Goal: Task Accomplishment & Management: Use online tool/utility

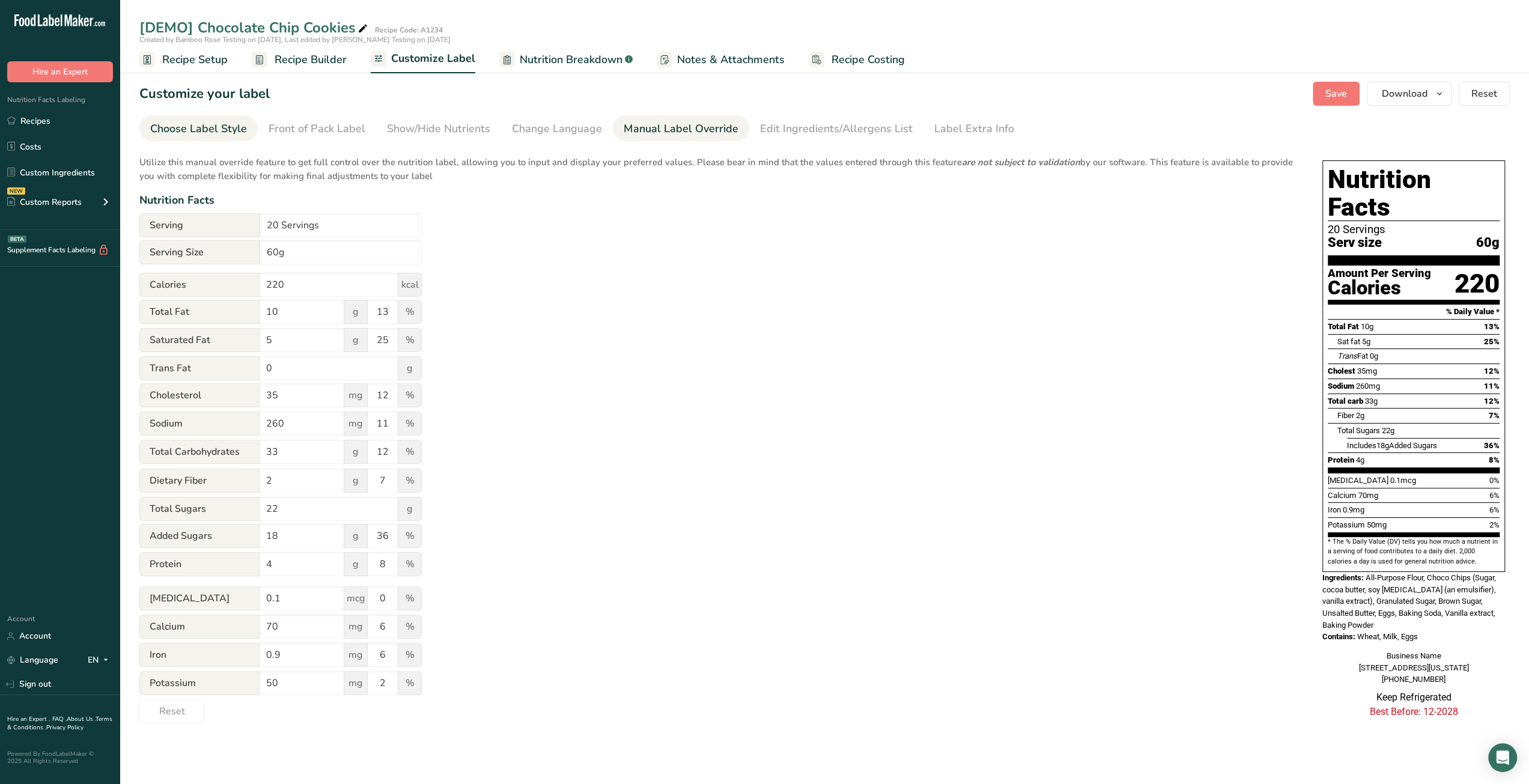
click at [219, 127] on div "Choose Label Style" at bounding box center [198, 128] width 97 height 16
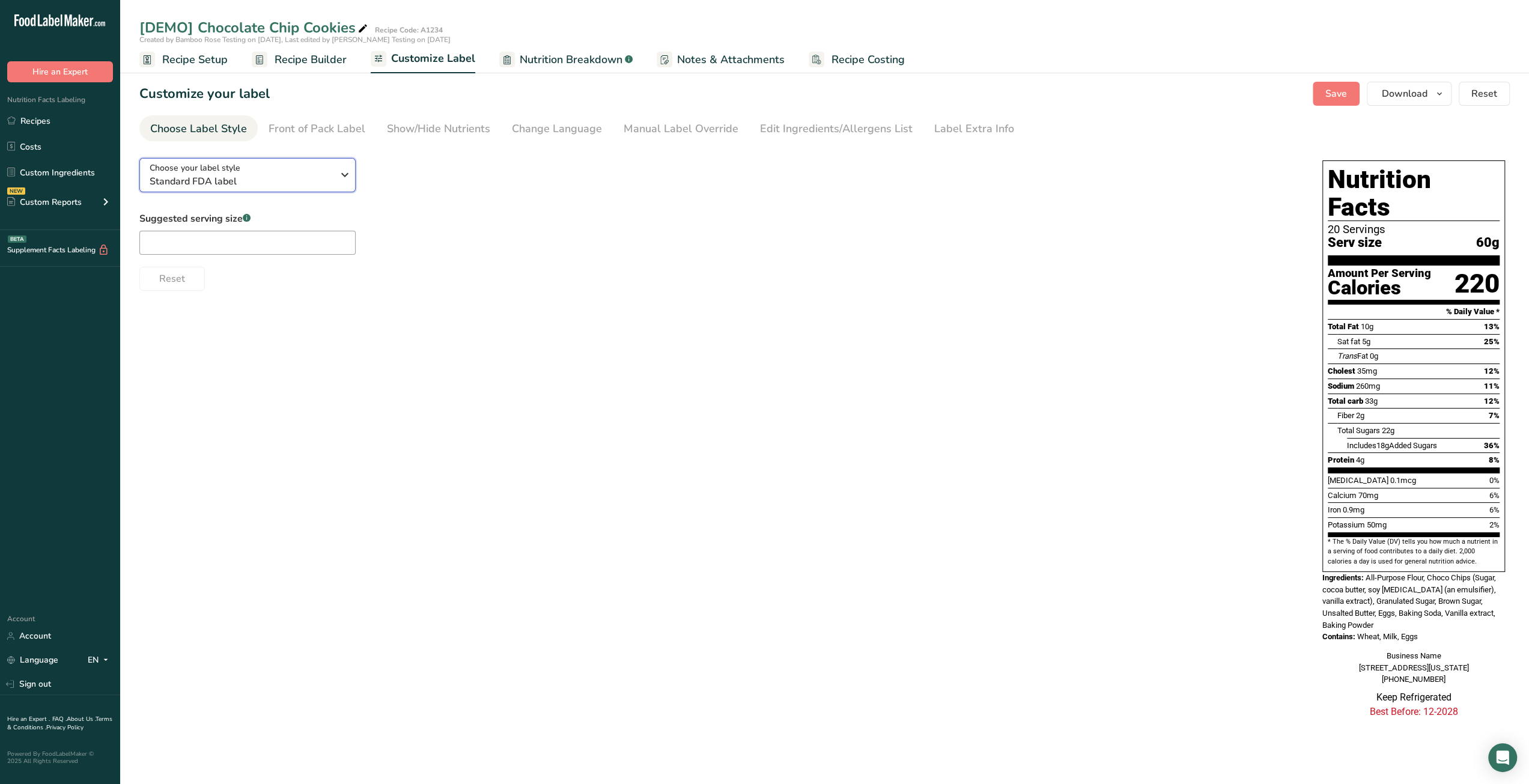
click at [308, 179] on span "Standard FDA label" at bounding box center [241, 181] width 183 height 15
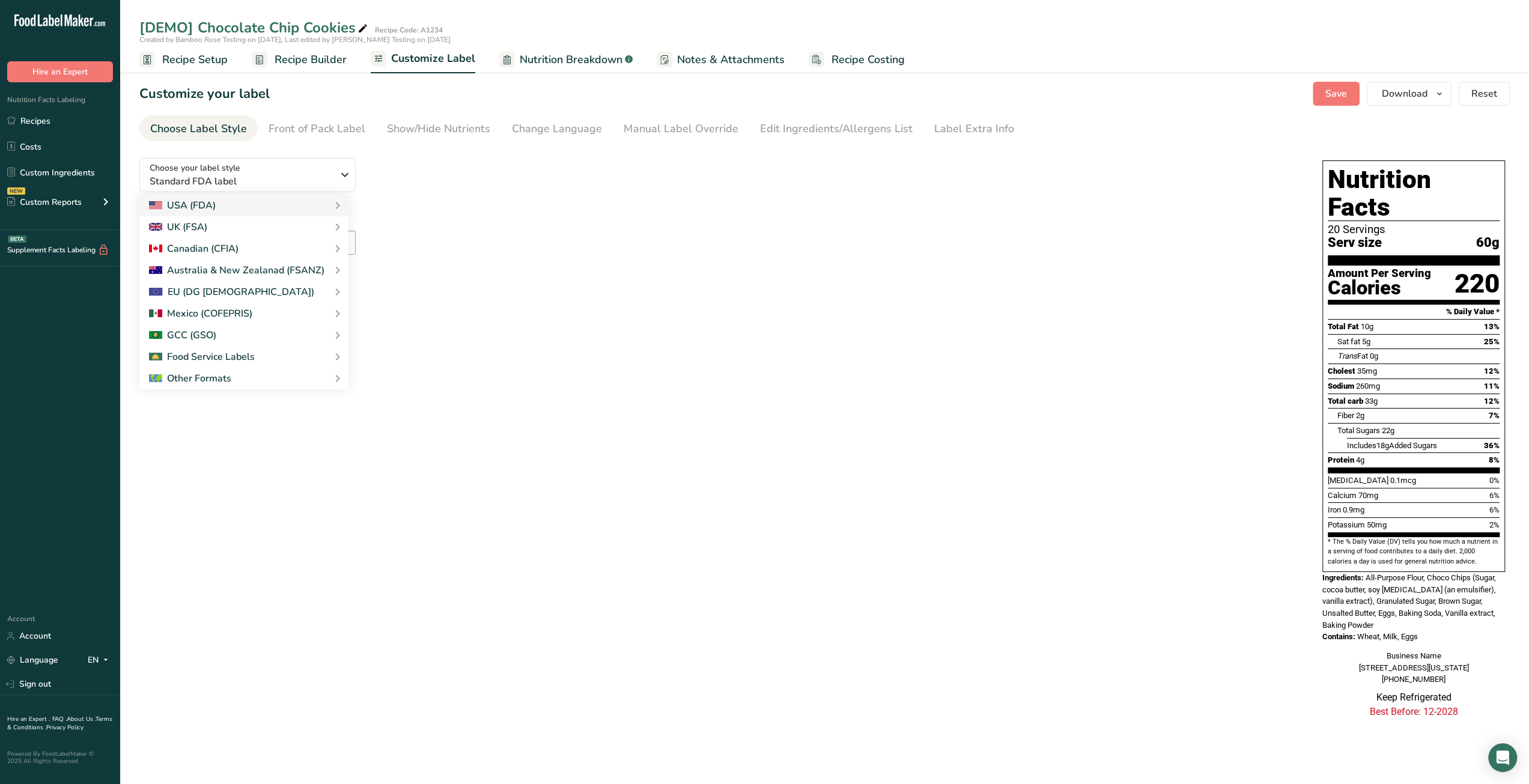
click at [733, 54] on span "Notes & Attachments" at bounding box center [730, 60] width 107 height 16
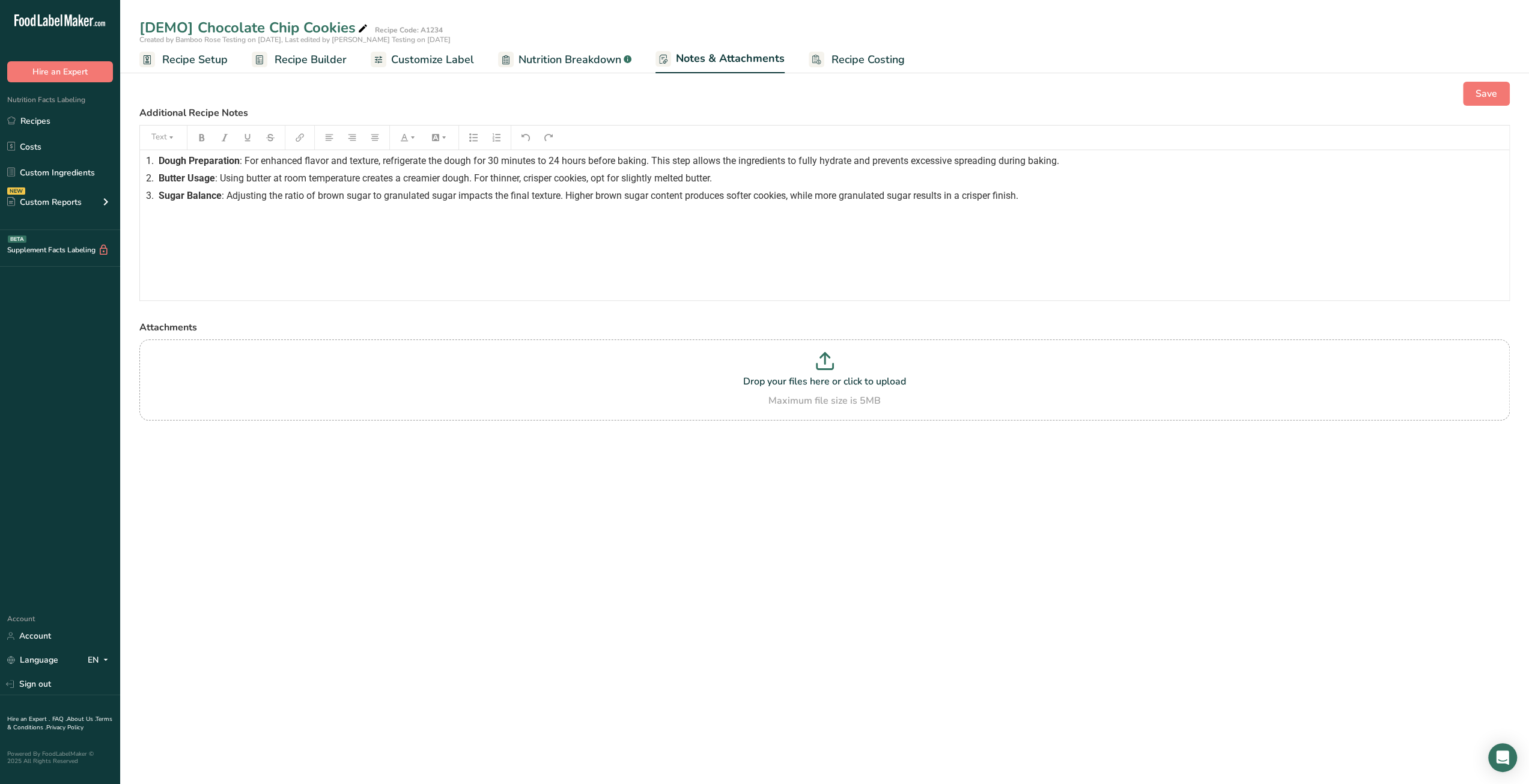
click at [878, 57] on span "Recipe Costing" at bounding box center [868, 60] width 73 height 16
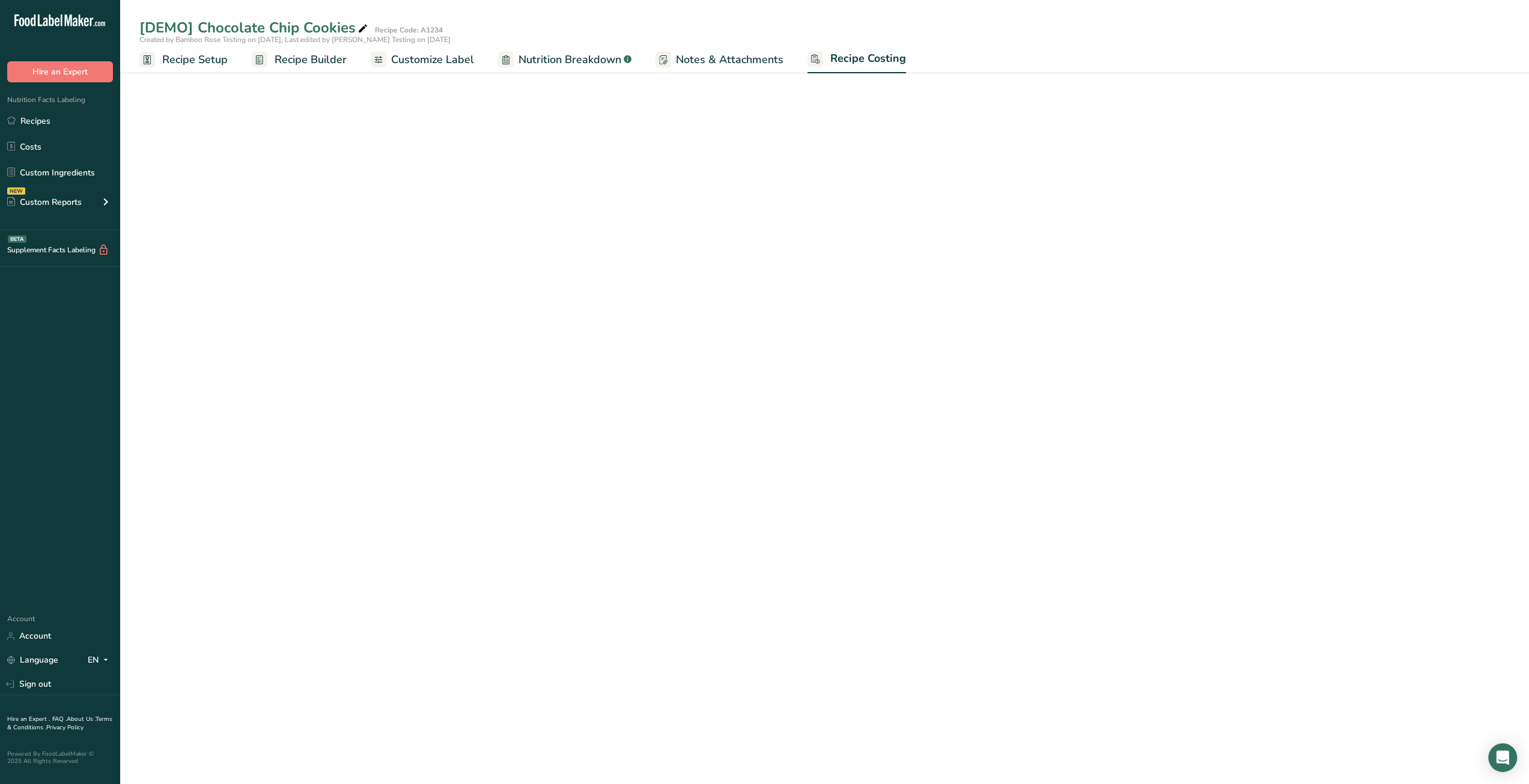
select select "1"
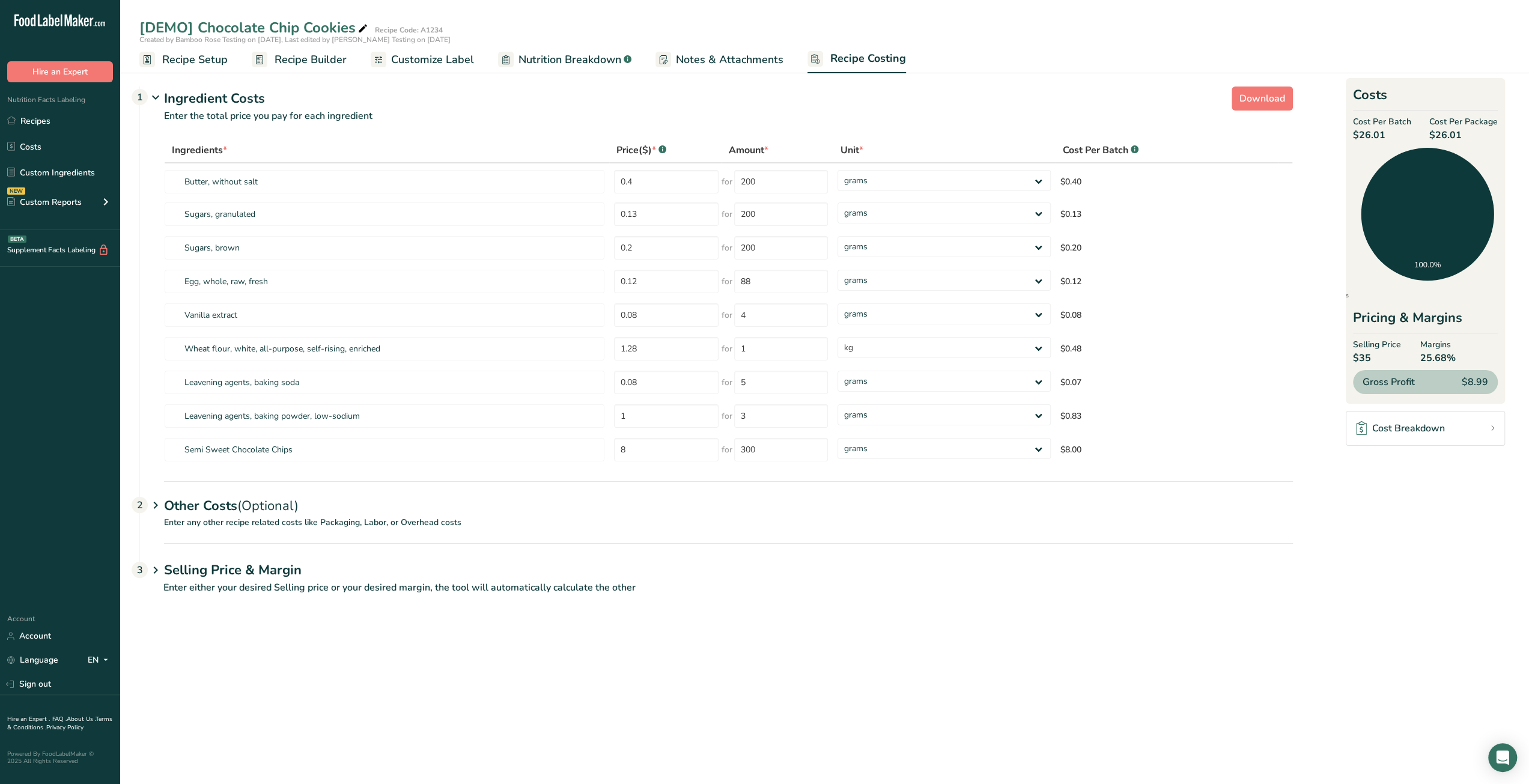
click at [425, 55] on span "Customize Label" at bounding box center [433, 60] width 83 height 16
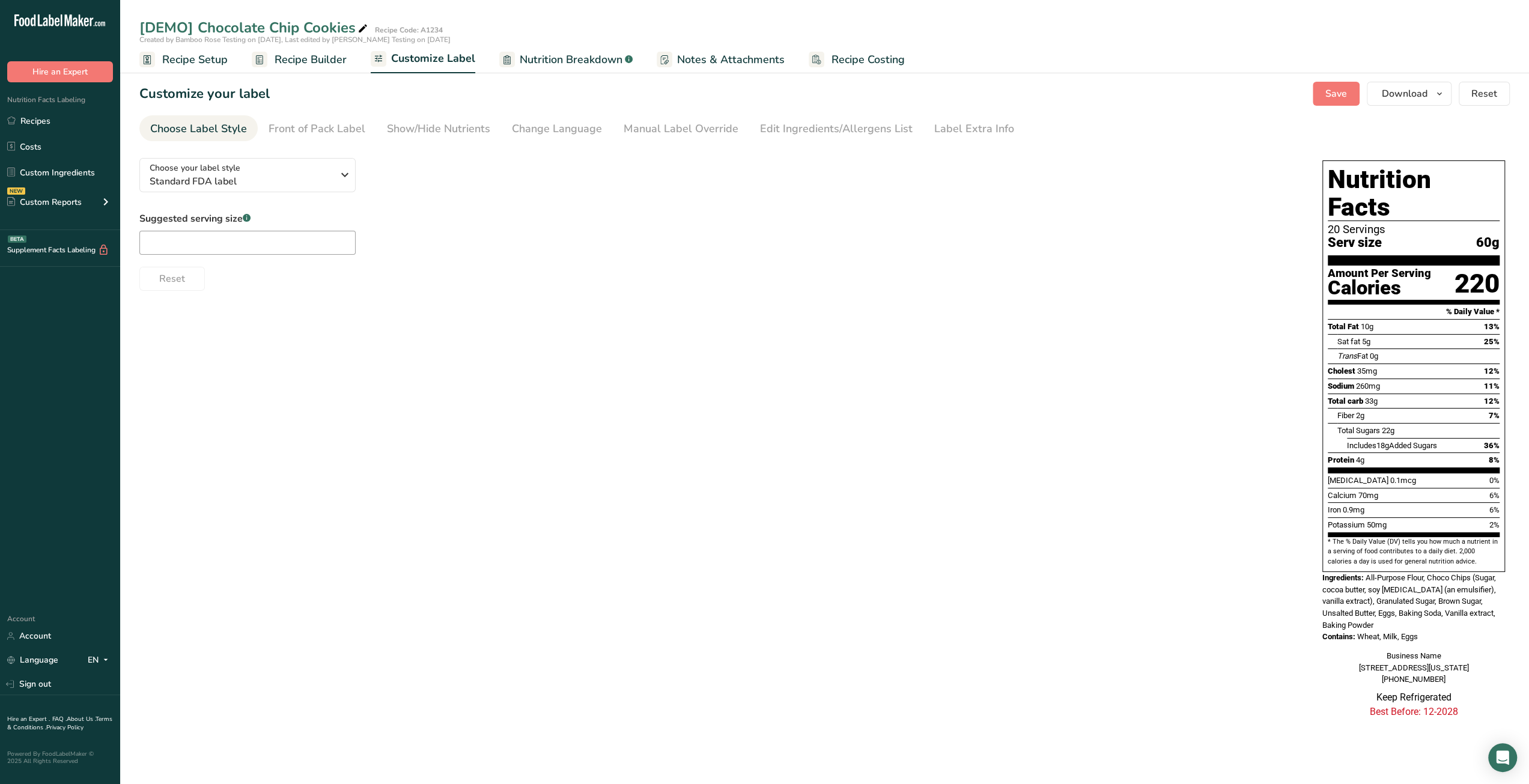
click at [309, 64] on span "Recipe Builder" at bounding box center [310, 60] width 72 height 16
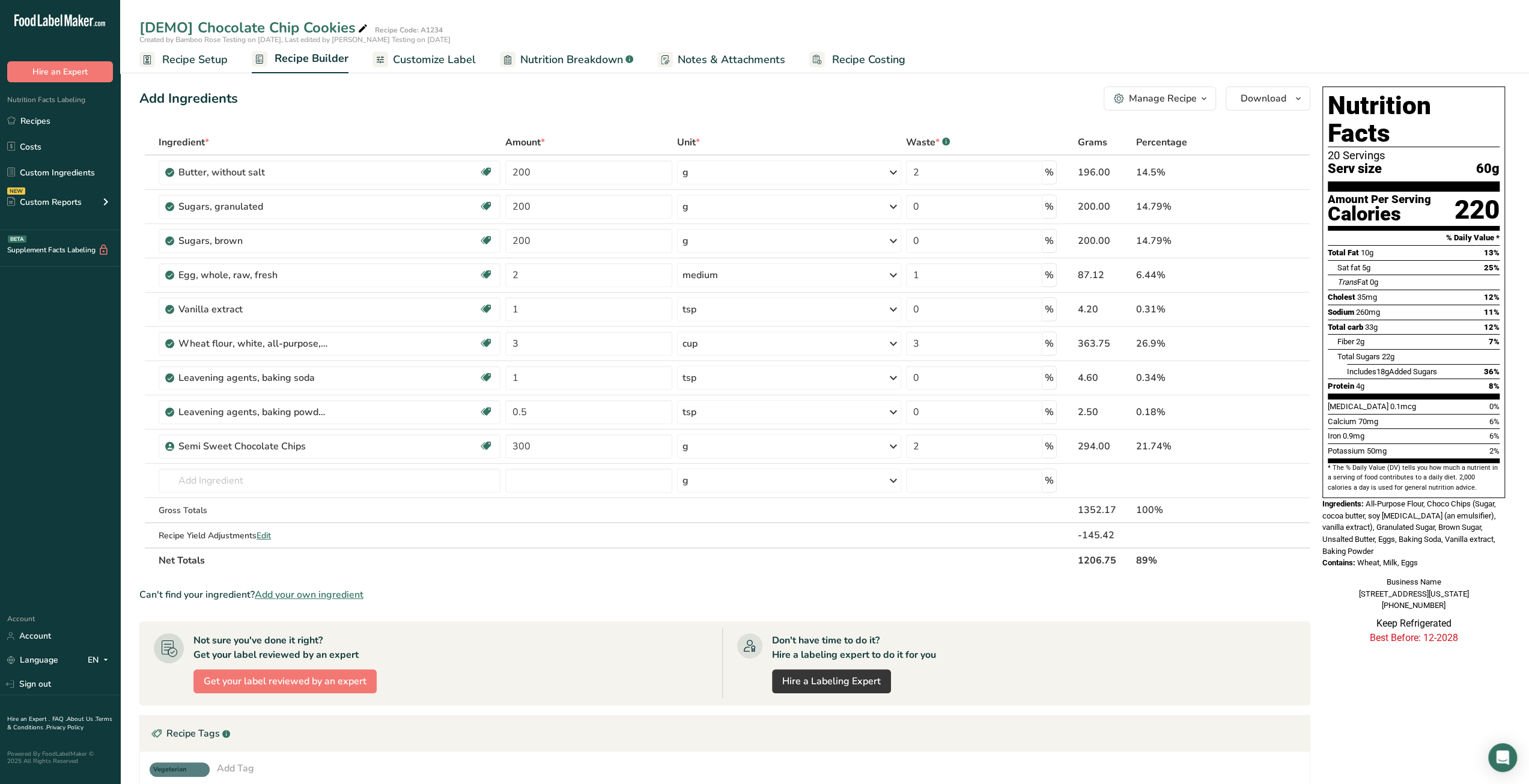
click at [202, 65] on span "Recipe Setup" at bounding box center [195, 60] width 65 height 16
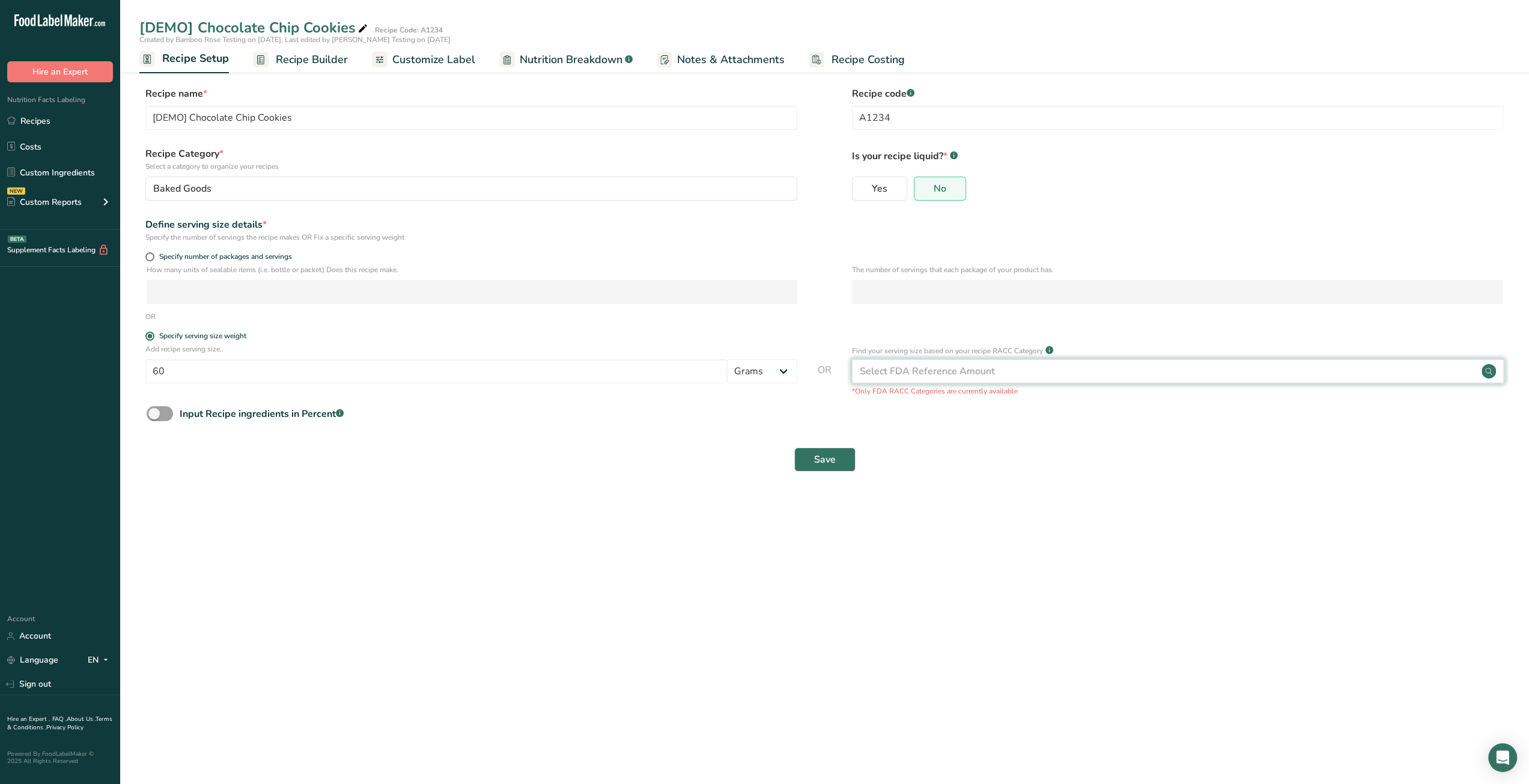
click at [1011, 375] on div "Select FDA Reference Amount" at bounding box center [1178, 371] width 652 height 24
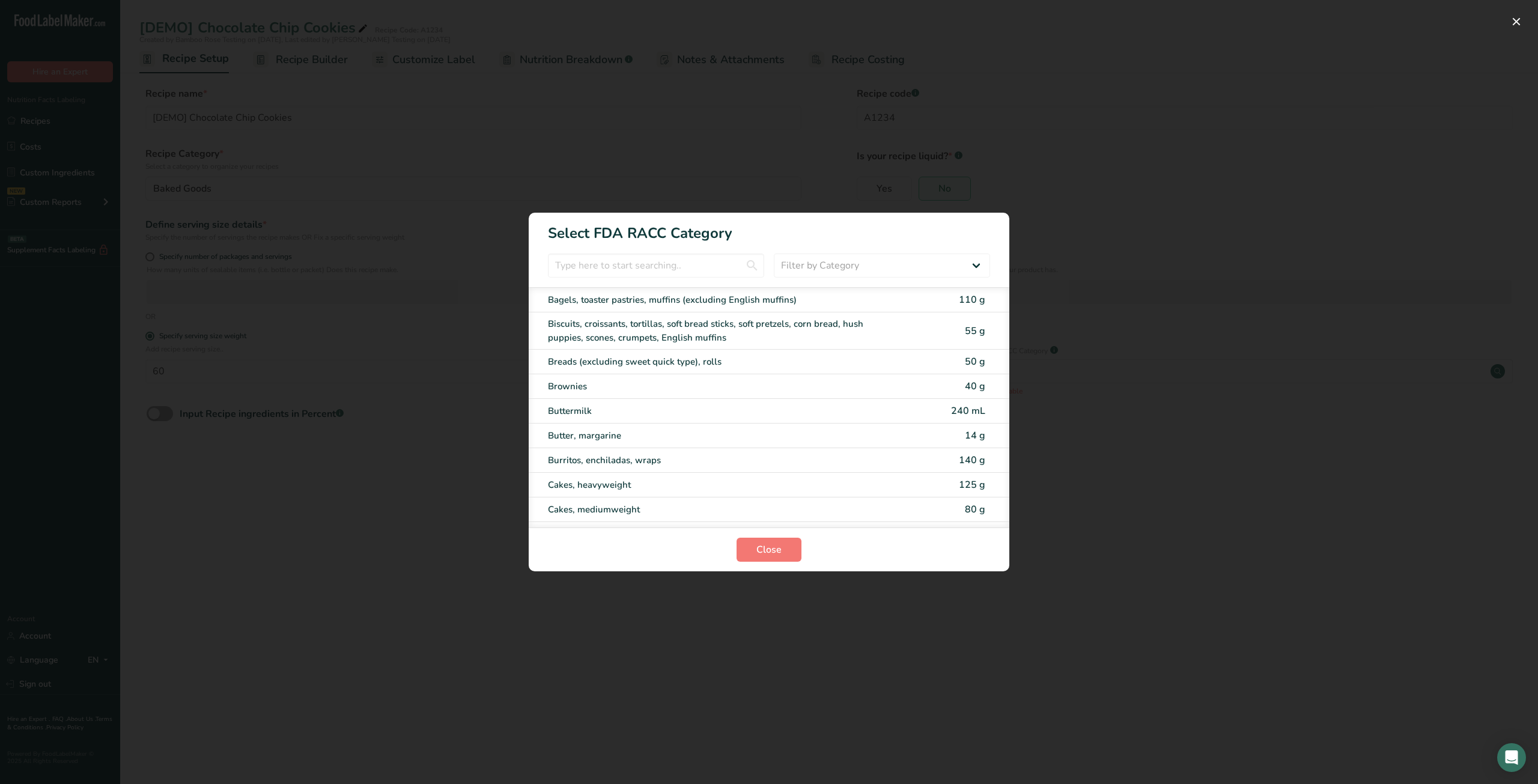
click at [1195, 259] on div "RACC Category Selection Modal" at bounding box center [769, 392] width 1538 height 784
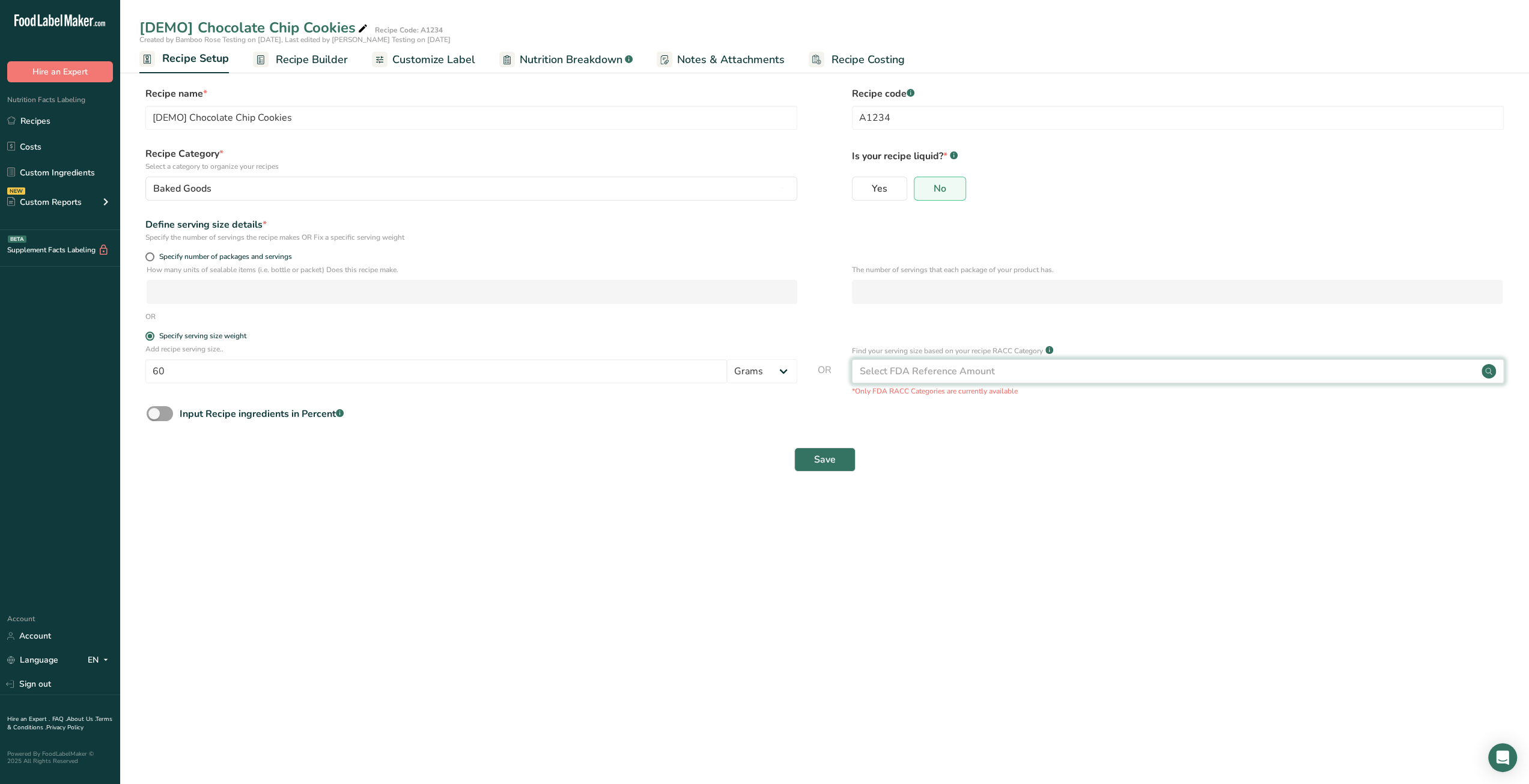
click at [969, 373] on div "Select FDA Reference Amount" at bounding box center [927, 371] width 135 height 15
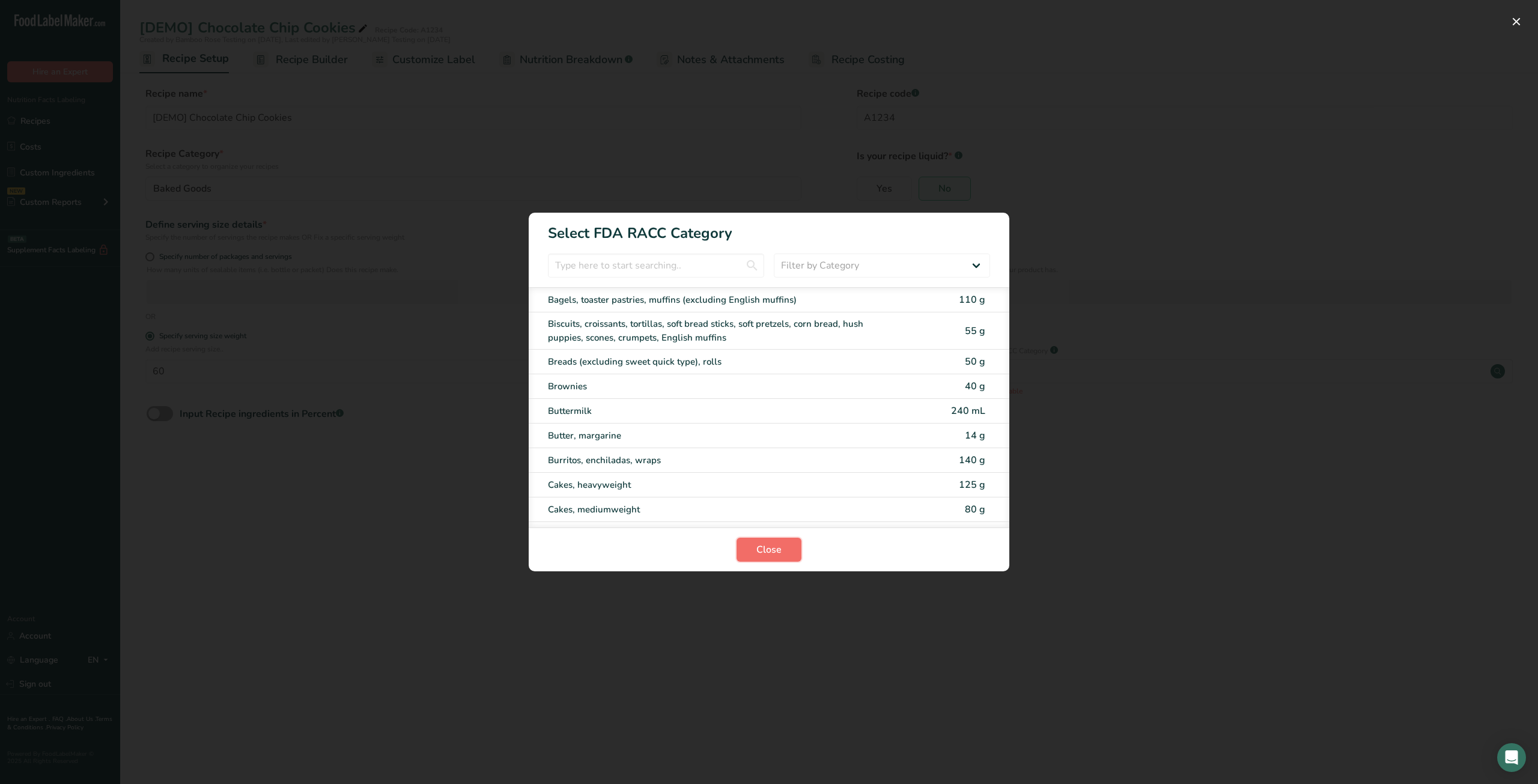
click at [786, 543] on button "Close" at bounding box center [768, 549] width 65 height 24
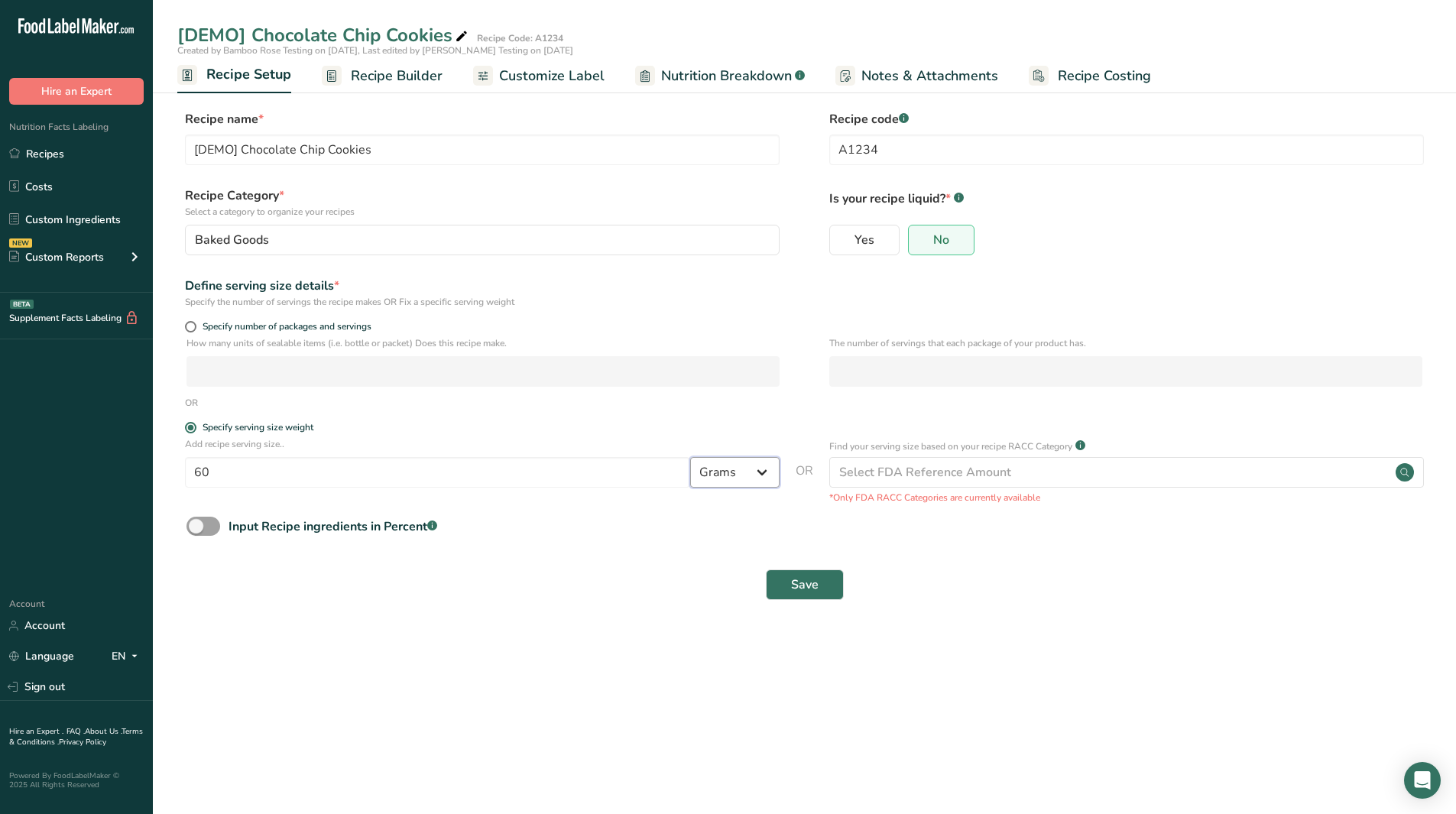
click at [767, 476] on select "Grams kg mg mcg lb oz l mL fl oz tbsp tsp cup qt gallon" at bounding box center [734, 472] width 90 height 30
click at [709, 551] on form "Recipe name * [DEMO] Chocolate Chip Cookies Recipe code .a-a{fill:#347362;}.b-a…" at bounding box center [805, 359] width 1255 height 499
click at [767, 473] on select "Grams kg mg mcg lb oz l mL fl oz tbsp tsp cup qt gallon" at bounding box center [734, 472] width 90 height 30
click at [431, 467] on input "60" at bounding box center [437, 472] width 505 height 30
type input "6"
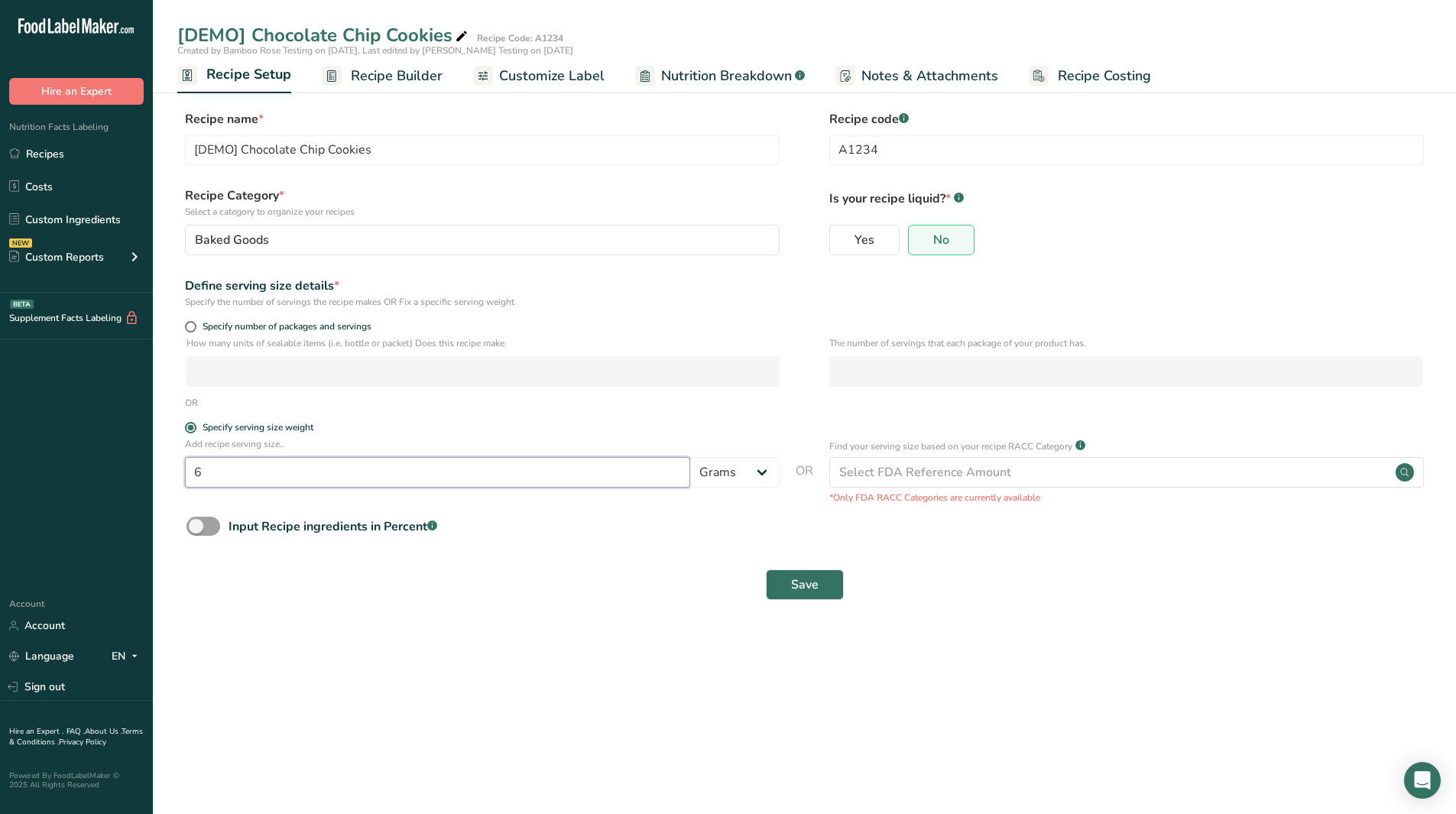
type input "60"
click at [761, 476] on select "Grams kg mg mcg lb oz l mL fl oz tbsp tsp cup qt gallon" at bounding box center [734, 472] width 90 height 30
select select "16"
click at [690, 457] on select "Grams kg mg mcg lb oz l mL fl oz tbsp tsp cup qt gallon" at bounding box center [734, 472] width 90 height 30
select select "22"
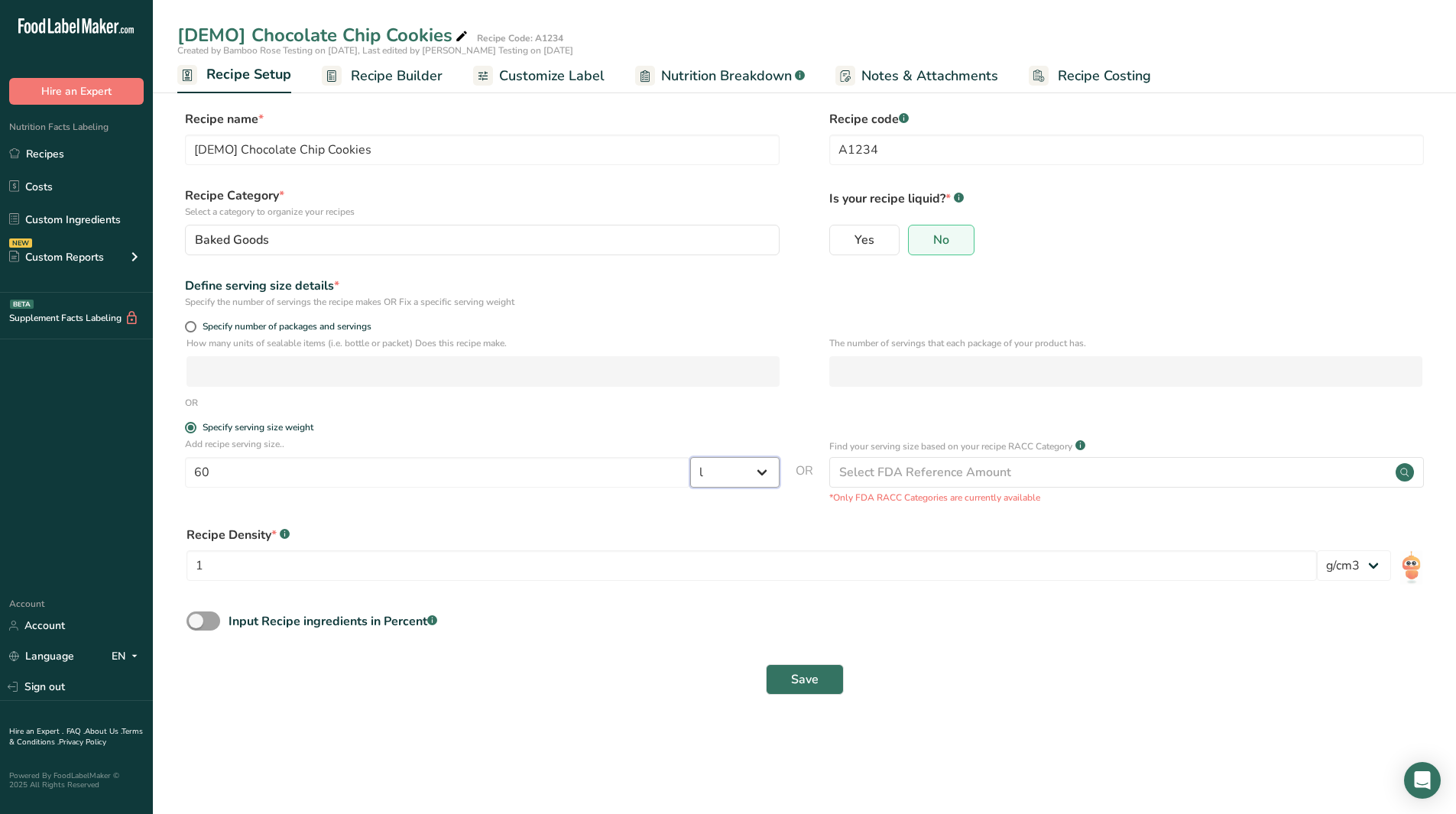
click at [762, 482] on select "Grams kg mg mcg lb oz l mL fl oz tbsp tsp cup qt gallon" at bounding box center [734, 472] width 90 height 30
click at [767, 476] on select "Grams kg mg mcg lb oz l mL fl oz tbsp tsp cup qt gallon" at bounding box center [734, 472] width 90 height 30
click at [763, 473] on select "Grams kg mg mcg lb oz l mL fl oz tbsp tsp cup qt gallon" at bounding box center [734, 472] width 90 height 30
click at [1368, 567] on select "lb/ft3 g/cm3" at bounding box center [1353, 565] width 74 height 30
drag, startPoint x: 1027, startPoint y: 669, endPoint x: 962, endPoint y: 545, distance: 140.0
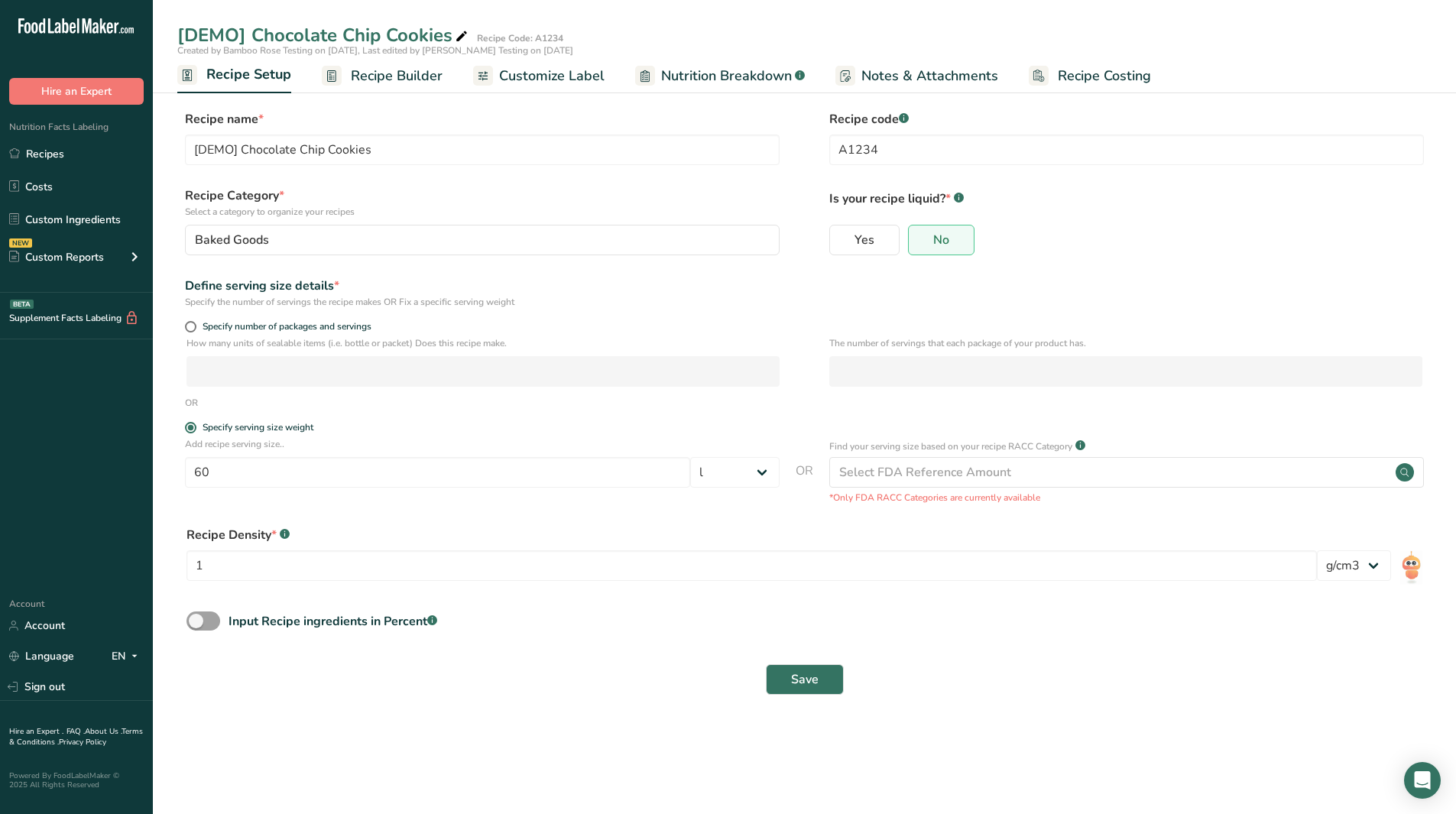
click at [1027, 669] on div "Save" at bounding box center [805, 679] width 1236 height 30
click at [542, 69] on span "Customize Label" at bounding box center [552, 76] width 105 height 20
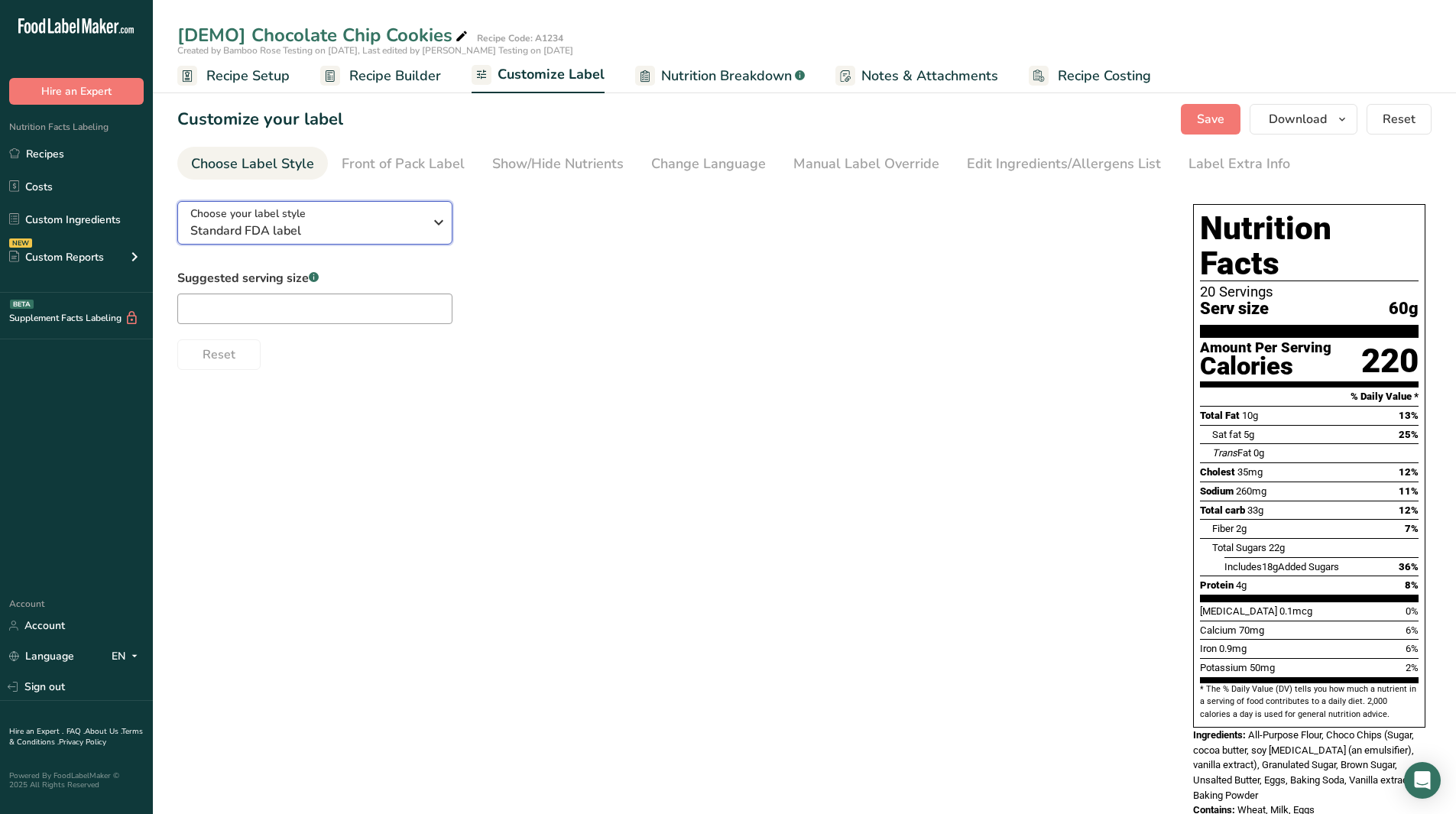
click at [441, 225] on icon "button" at bounding box center [439, 223] width 18 height 28
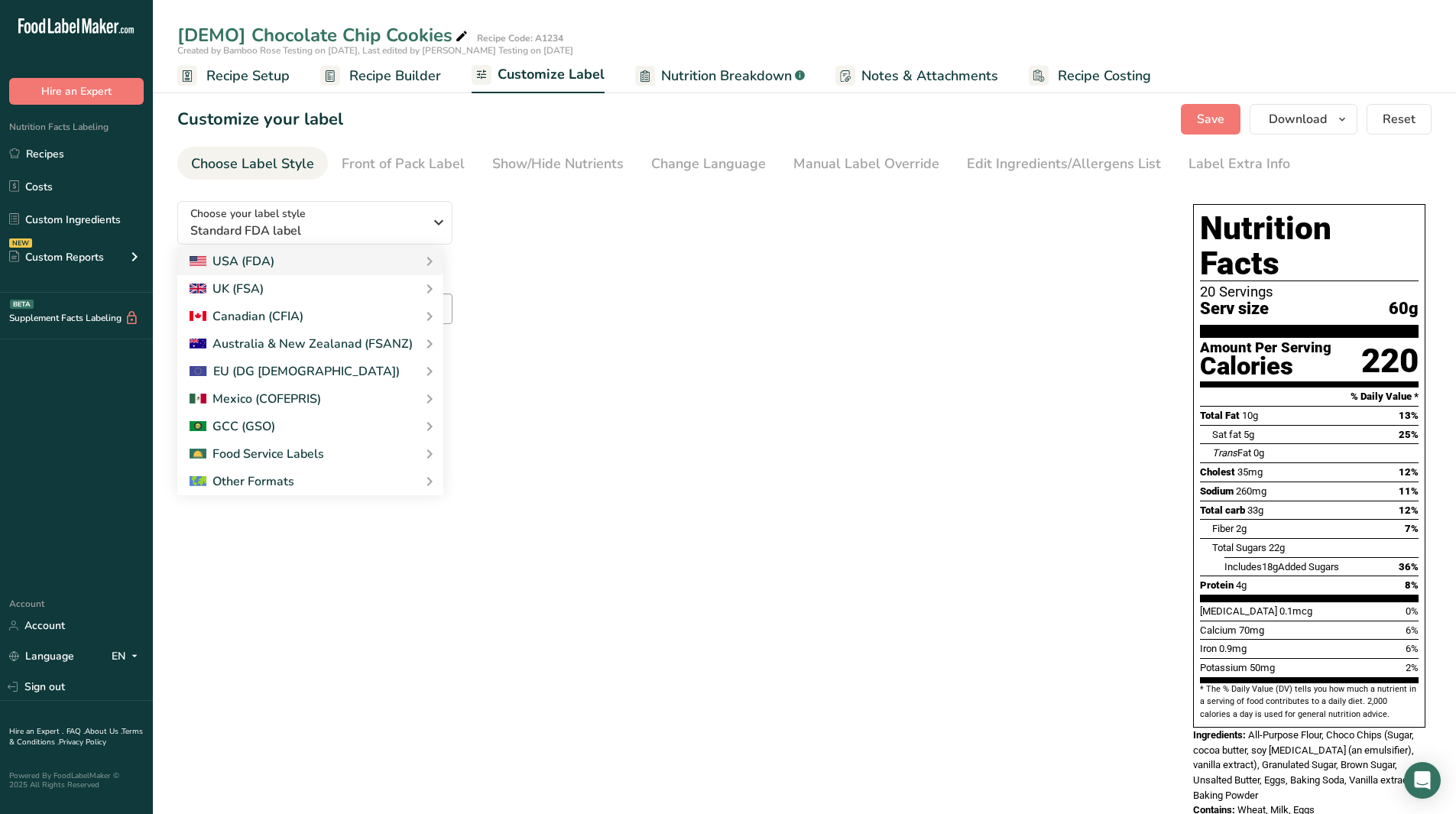
click at [483, 701] on div "Choose your label style Standard FDA label USA (FDA) Standard FDA label Tabular…" at bounding box center [805, 561] width 1255 height 745
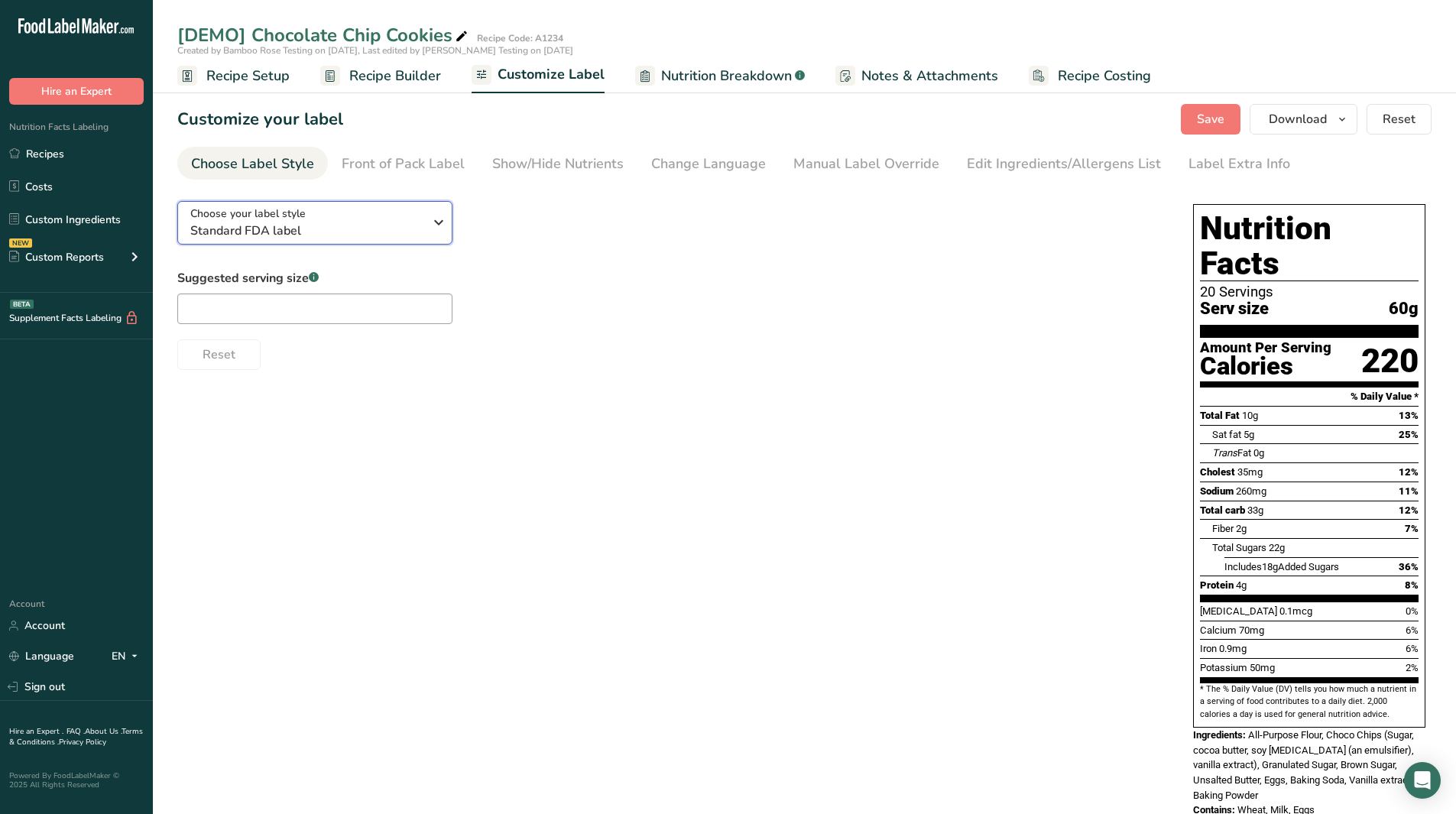
click at [404, 223] on span "Standard FDA label" at bounding box center [307, 231] width 233 height 18
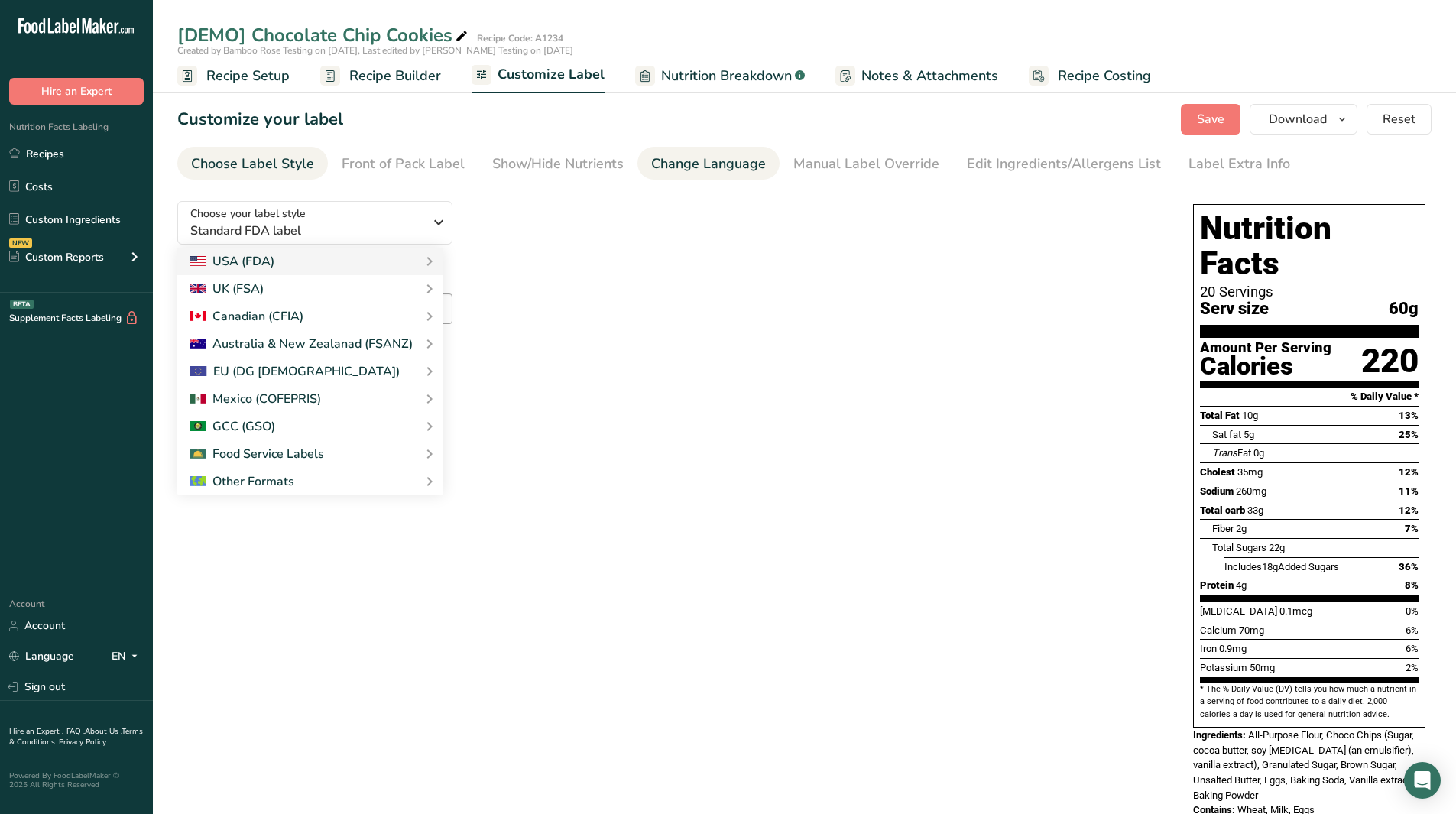
click at [684, 170] on div "Change Language" at bounding box center [709, 164] width 115 height 20
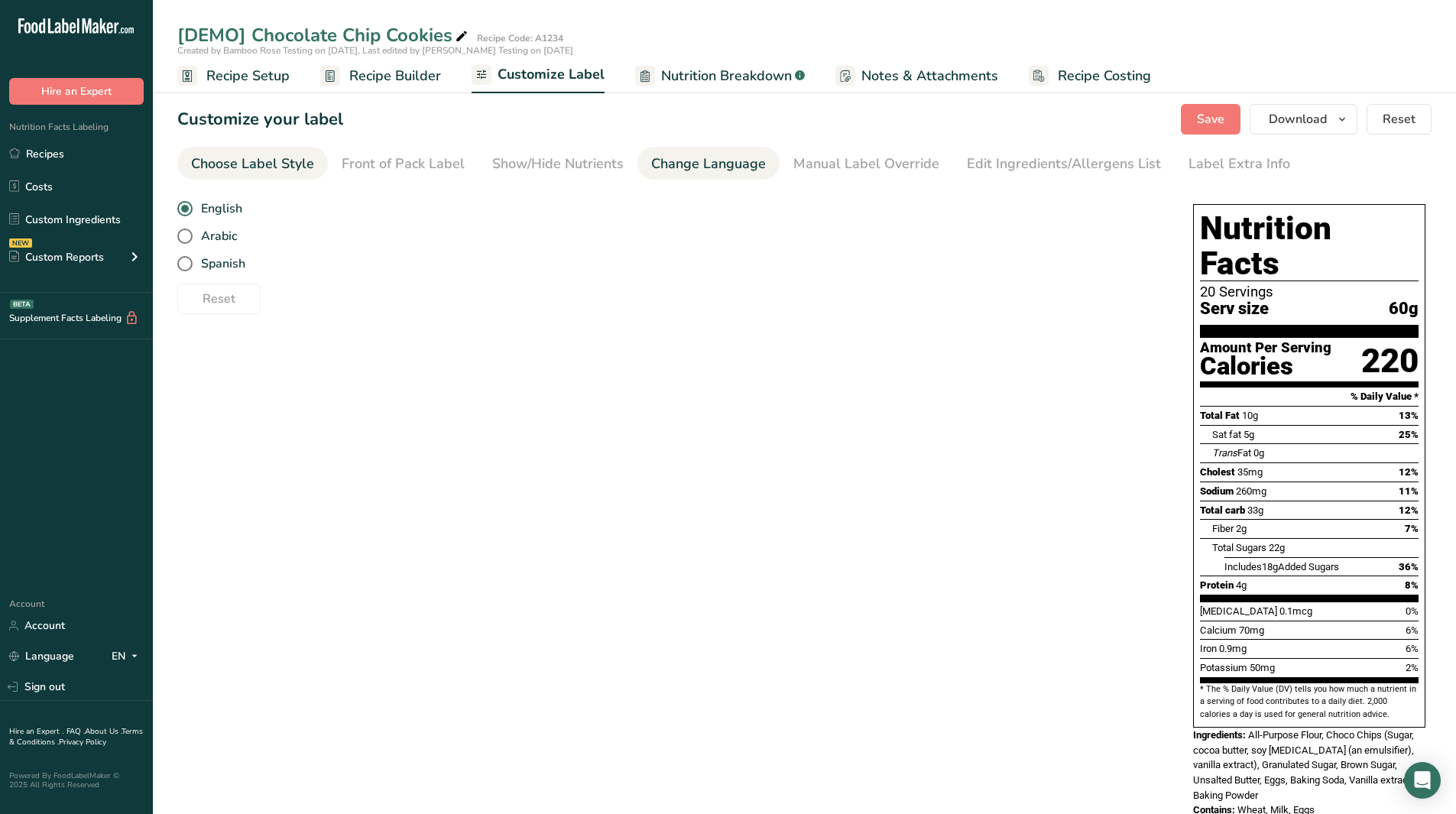
click at [297, 169] on div "Choose Label Style" at bounding box center [252, 164] width 123 height 20
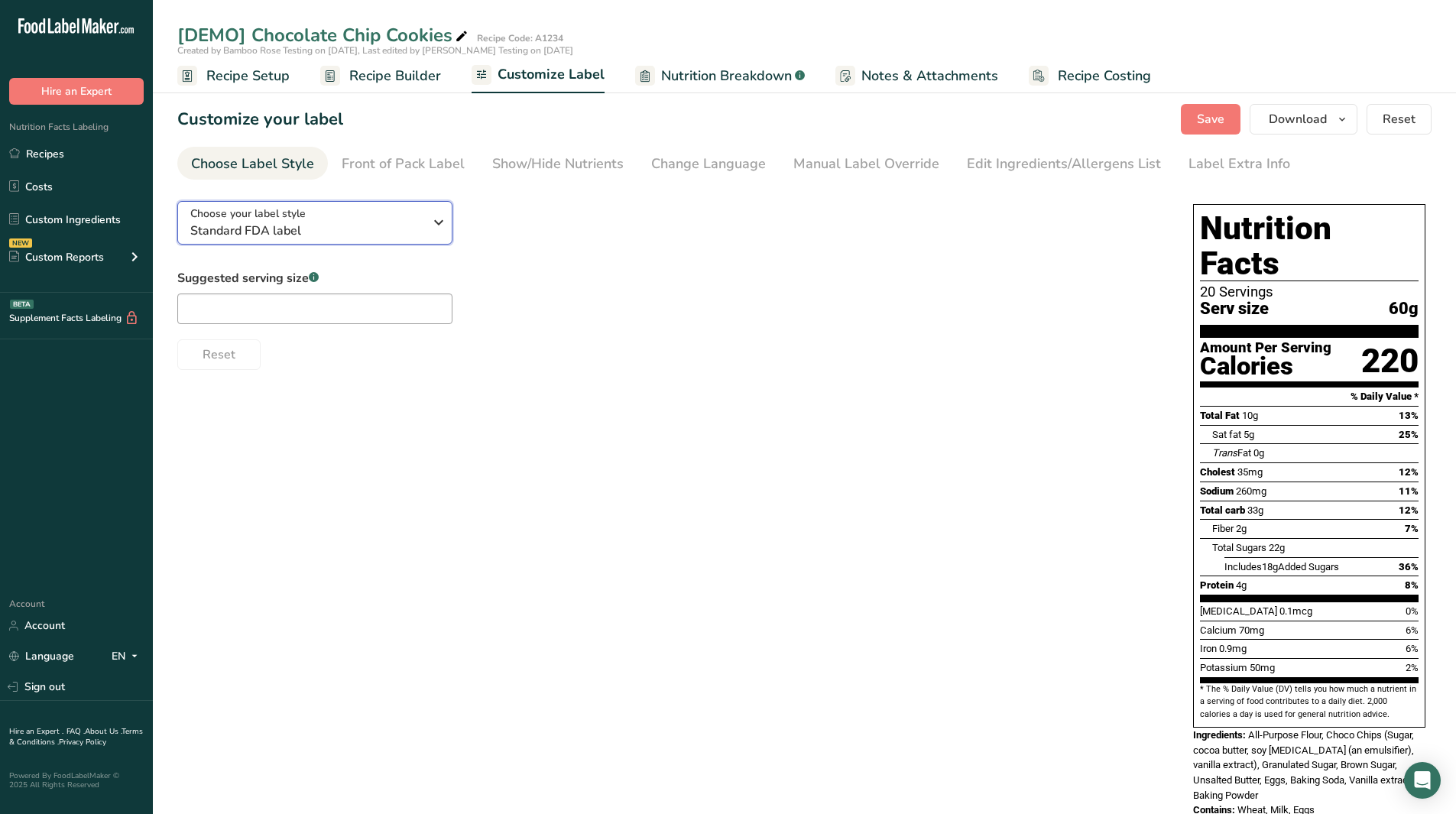
click at [381, 222] on span "Standard FDA label" at bounding box center [307, 231] width 233 height 18
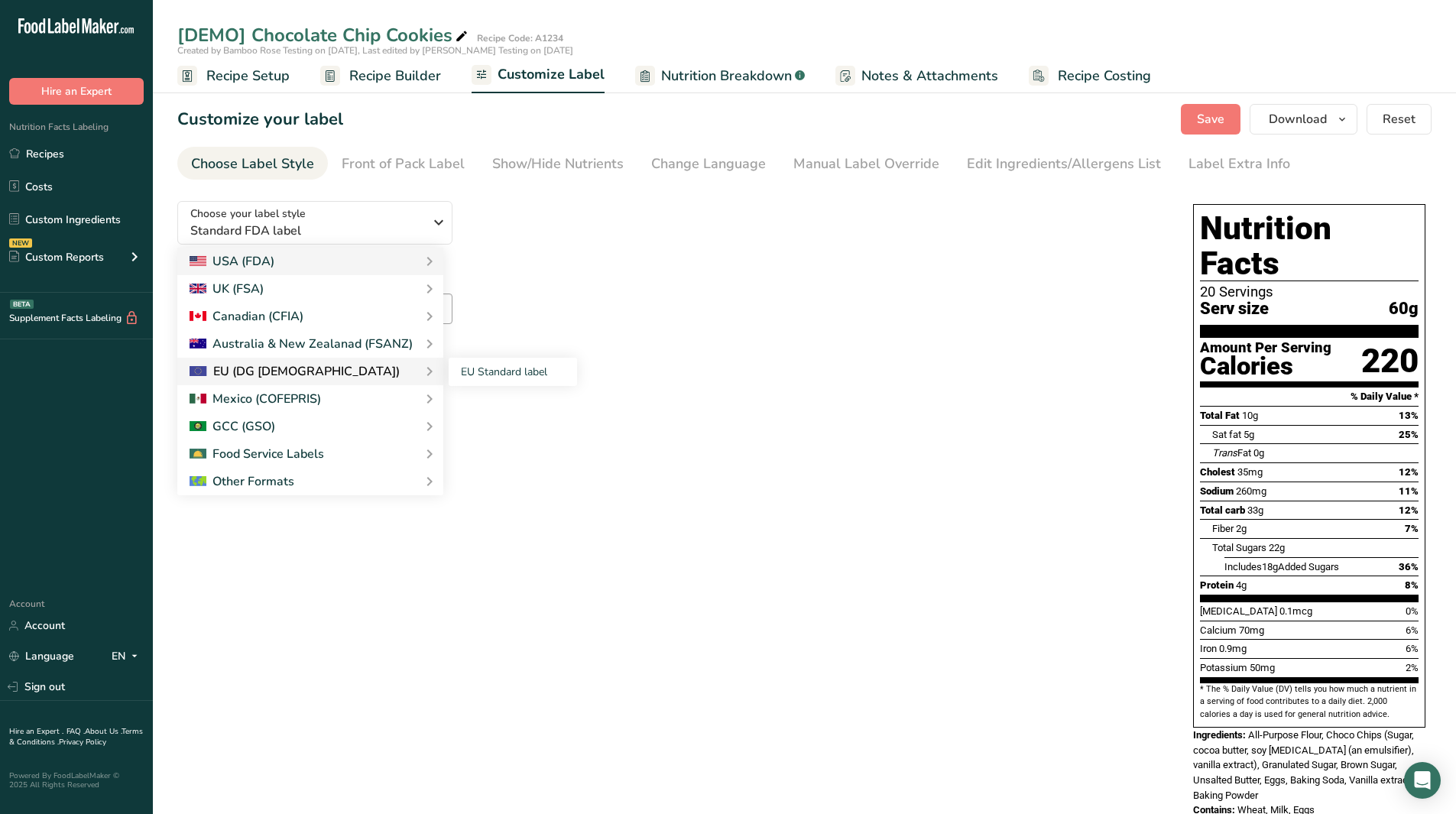
click at [331, 370] on div "EU (DG [DEMOGRAPHIC_DATA])" at bounding box center [309, 371] width 241 height 18
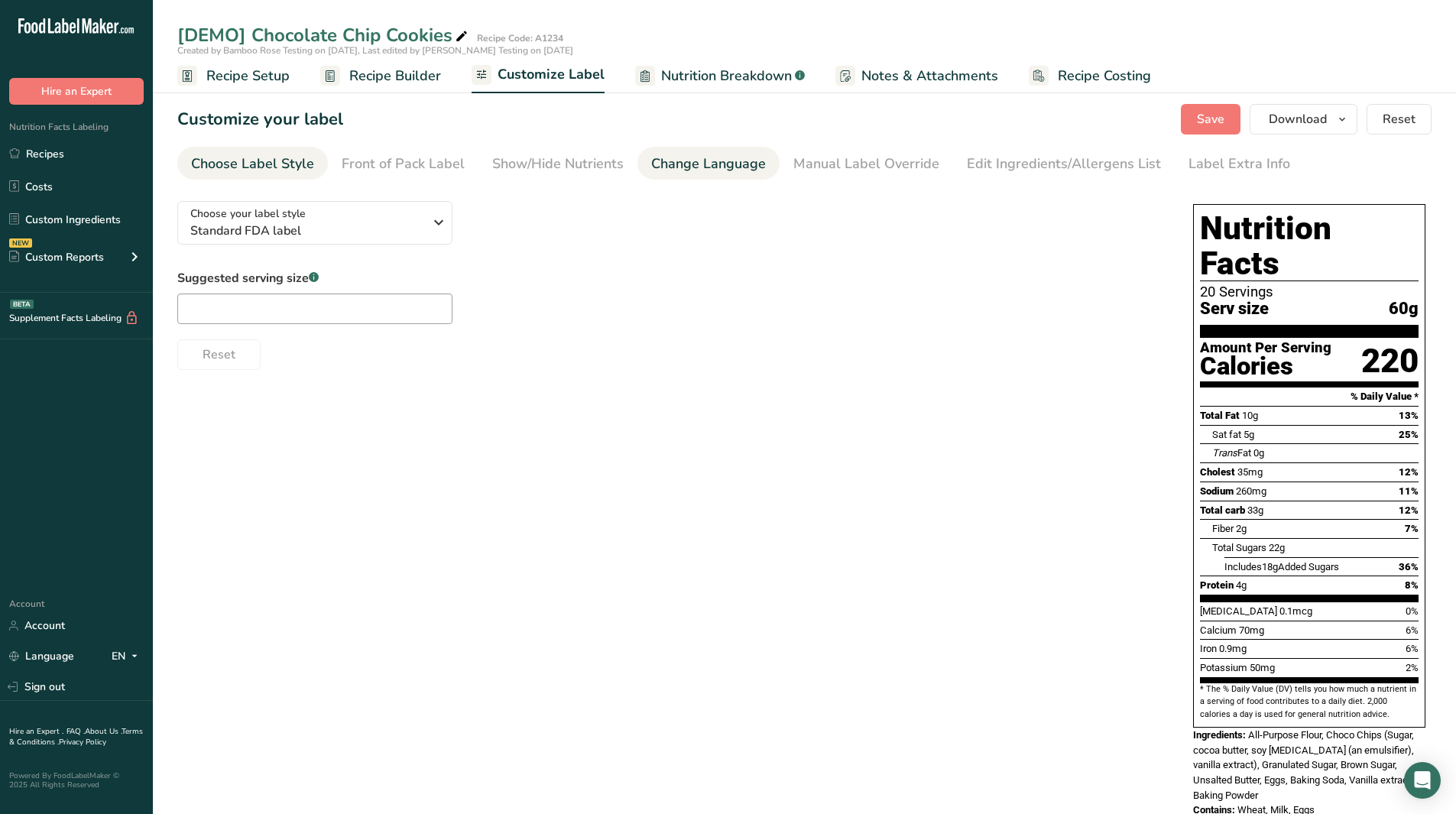
click at [689, 162] on div "Change Language" at bounding box center [709, 164] width 115 height 20
click at [275, 162] on div "Choose Label Style" at bounding box center [252, 164] width 123 height 20
click at [727, 165] on div "Change Language" at bounding box center [709, 164] width 115 height 20
click at [292, 174] on div "Choose Label Style" at bounding box center [252, 164] width 123 height 20
click at [348, 237] on span "Standard FDA label" at bounding box center [307, 231] width 233 height 18
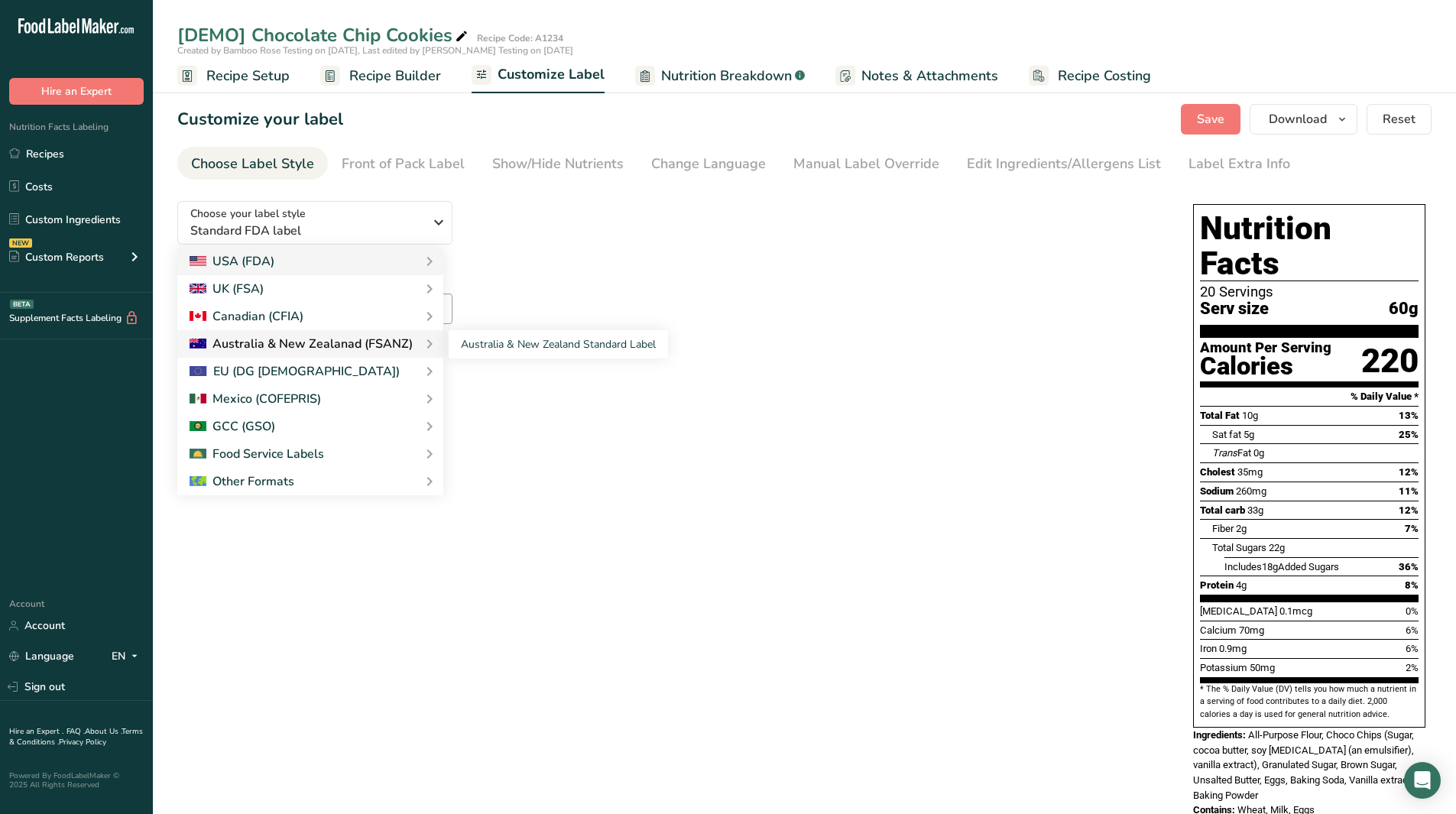
click at [294, 341] on div "Australia & New Zealanad (FSANZ)" at bounding box center [301, 344] width 224 height 18
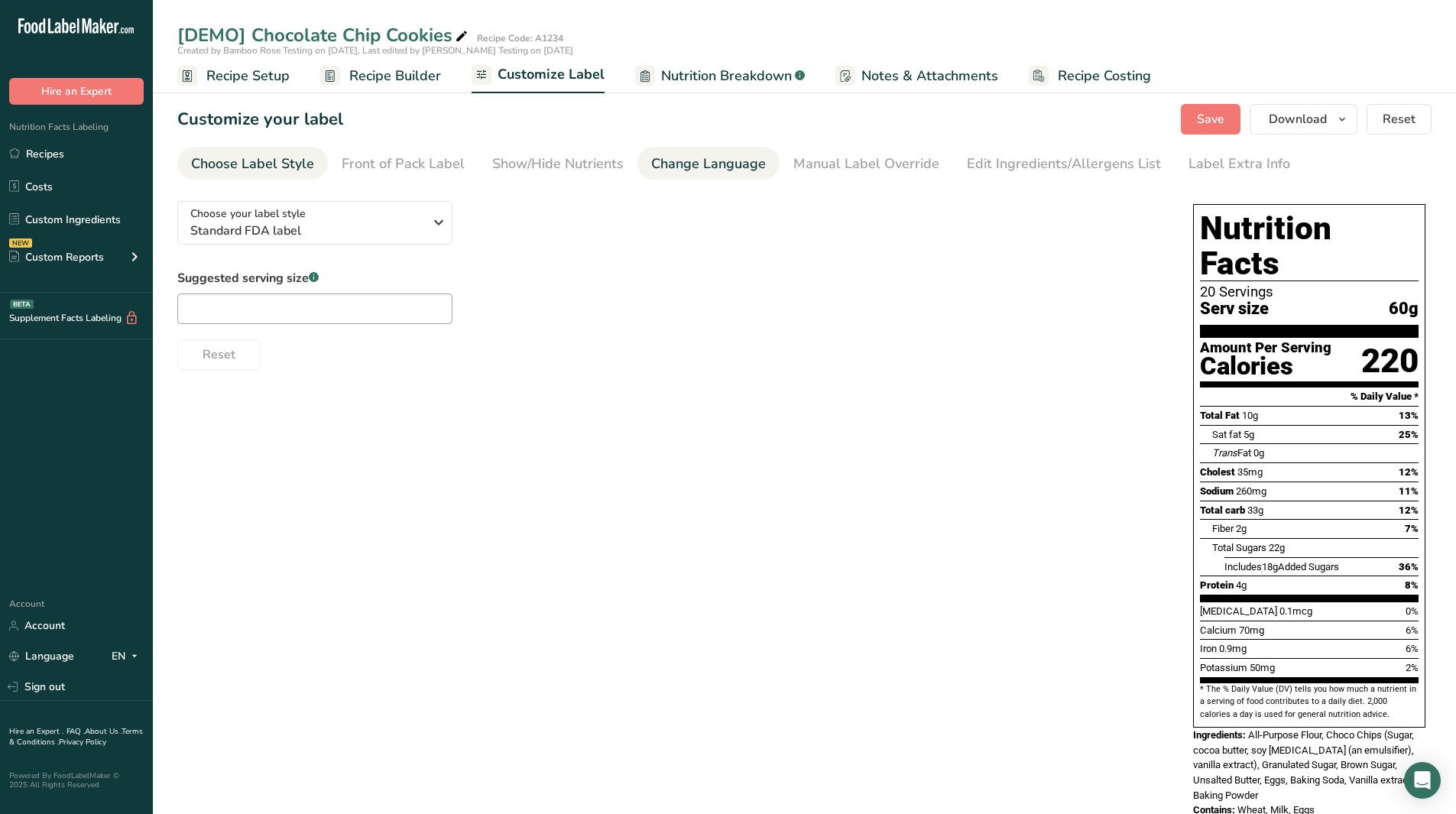
click at [732, 170] on div "Change Language" at bounding box center [709, 164] width 115 height 20
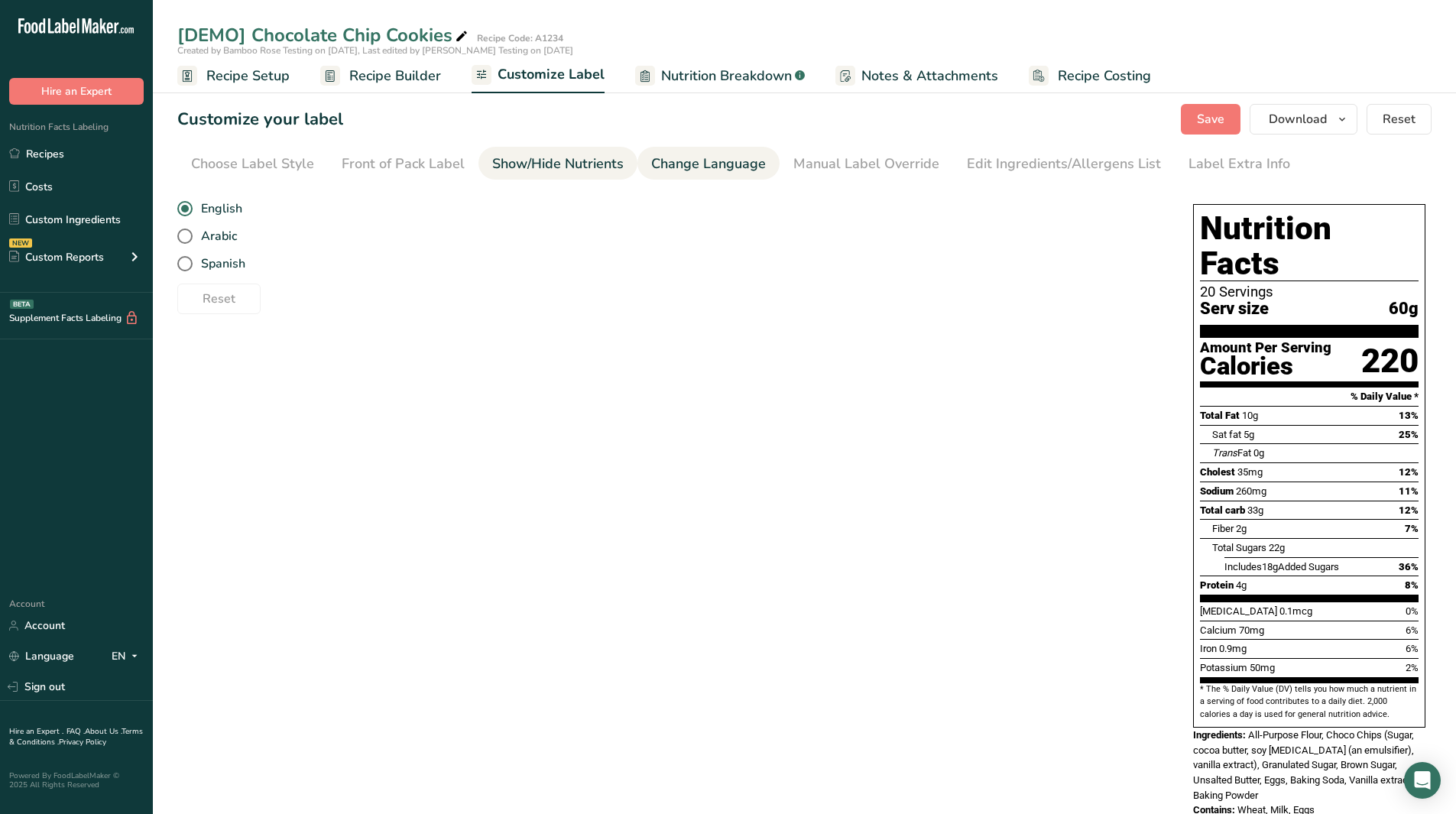
click at [534, 164] on div "Show/Hide Nutrients" at bounding box center [558, 164] width 131 height 20
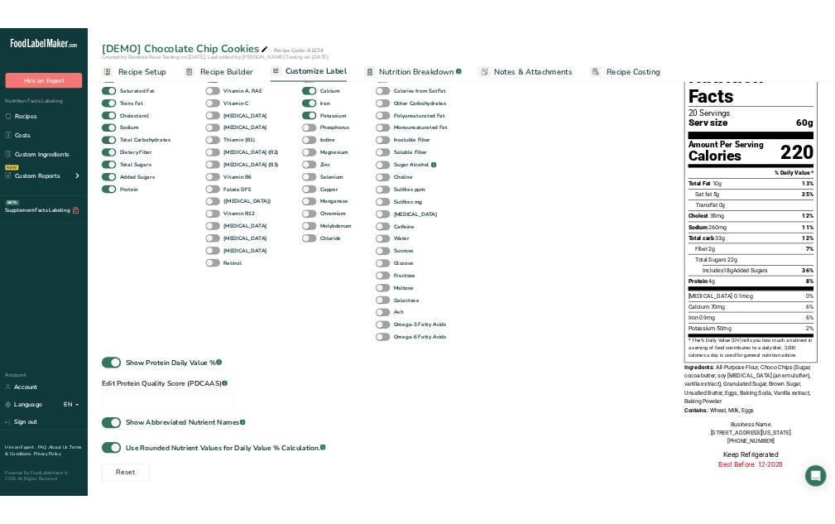
scroll to position [156, 0]
